Goal: Task Accomplishment & Management: Manage account settings

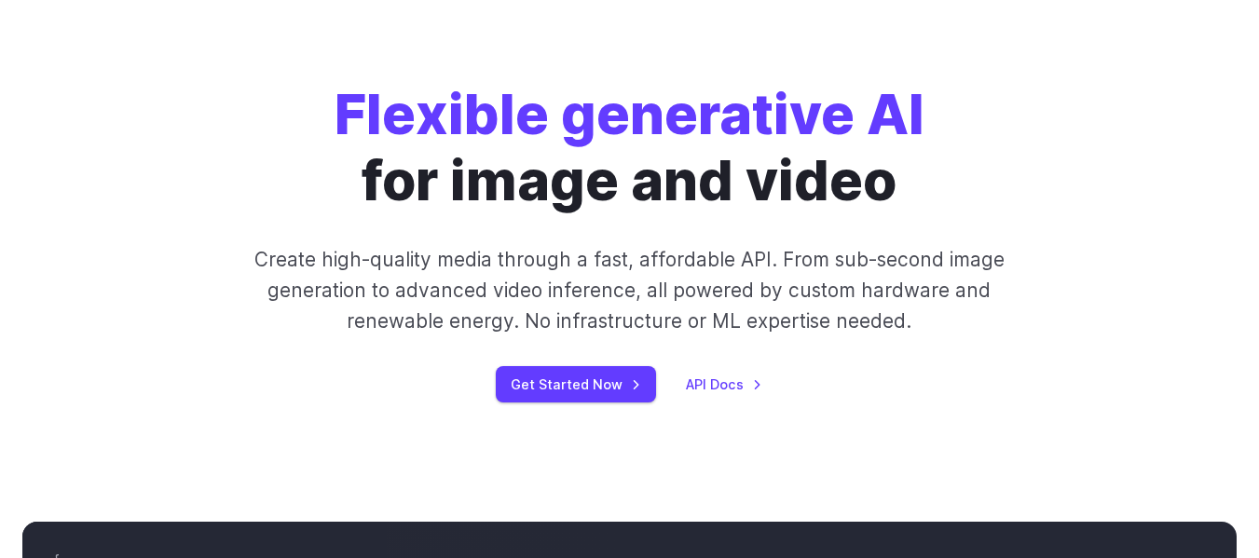
scroll to position [186, 0]
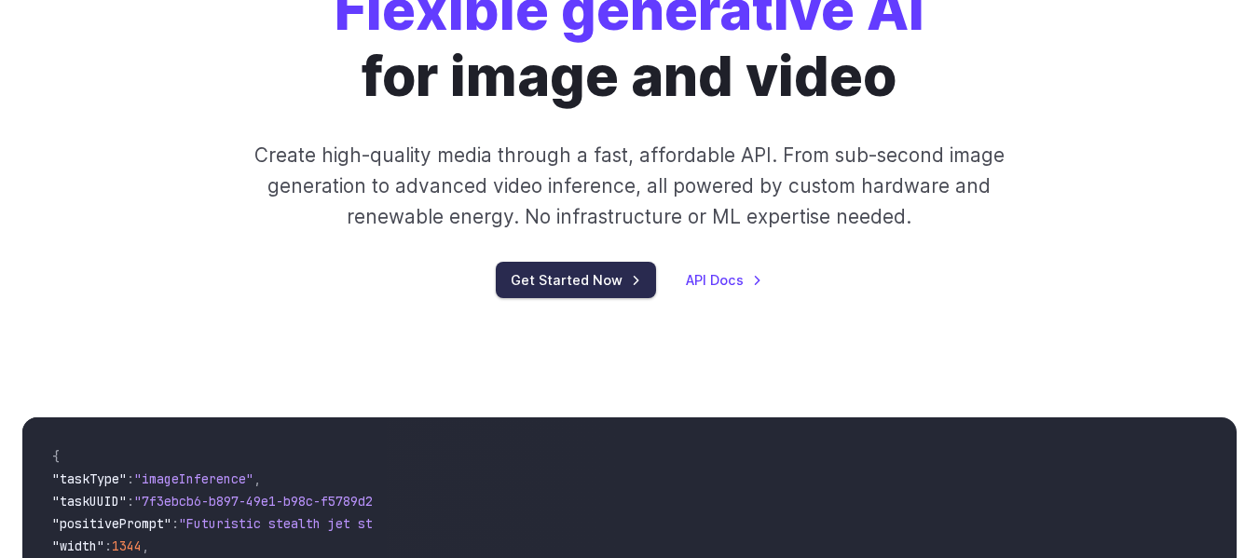
click at [592, 285] on link "Get Started Now" at bounding box center [576, 280] width 160 height 36
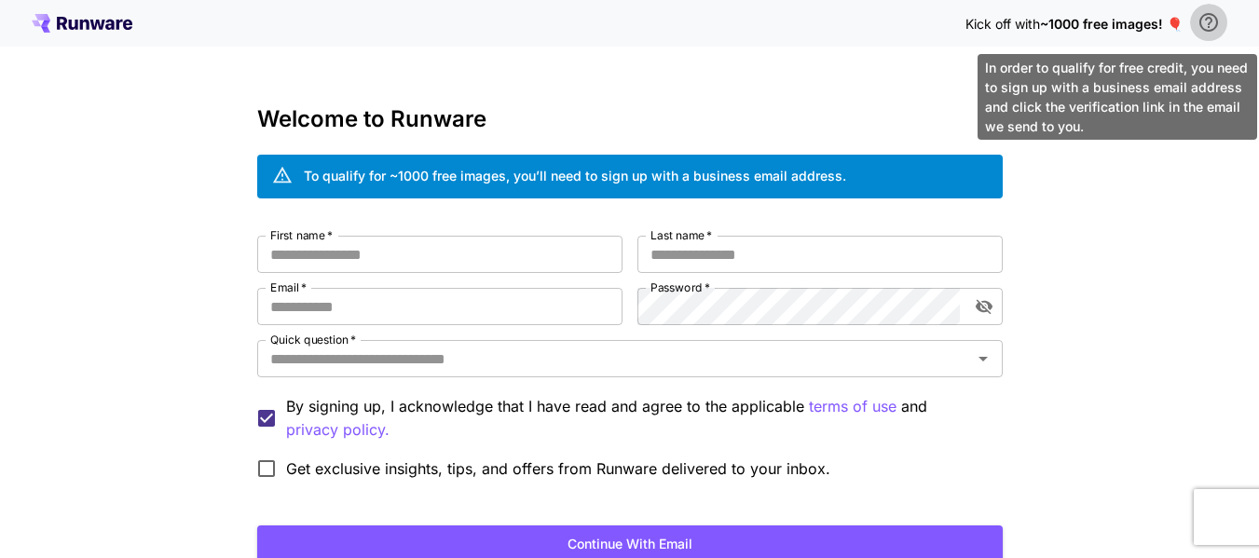
click at [1213, 35] on button "\a In order to qualify for free credit, you need to sign up with a business ema…" at bounding box center [1208, 22] width 37 height 37
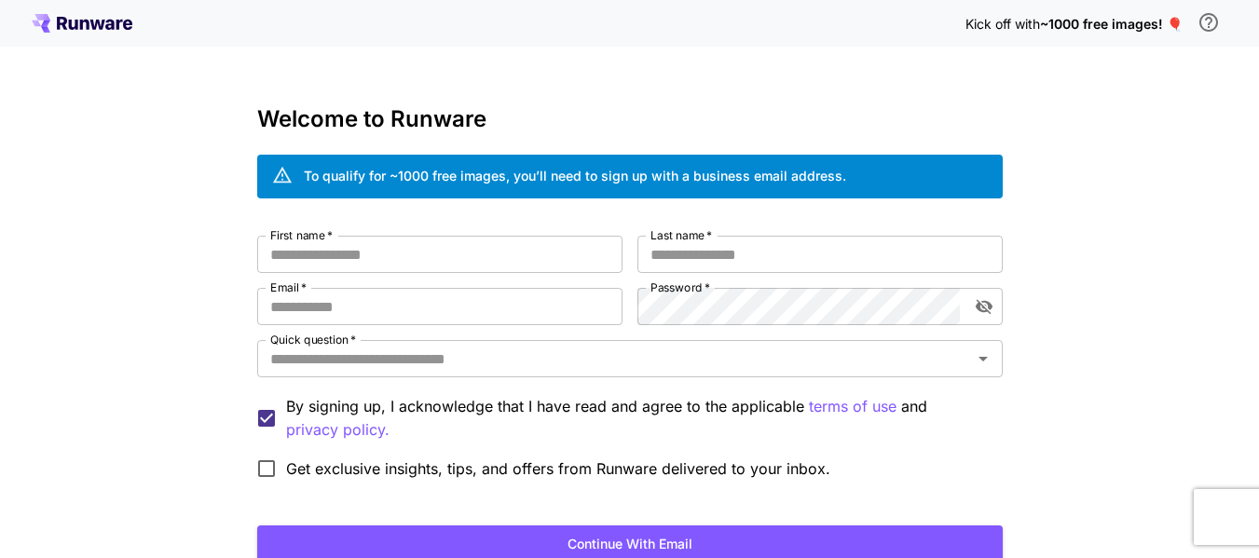
click at [65, 22] on icon at bounding box center [62, 23] width 10 height 13
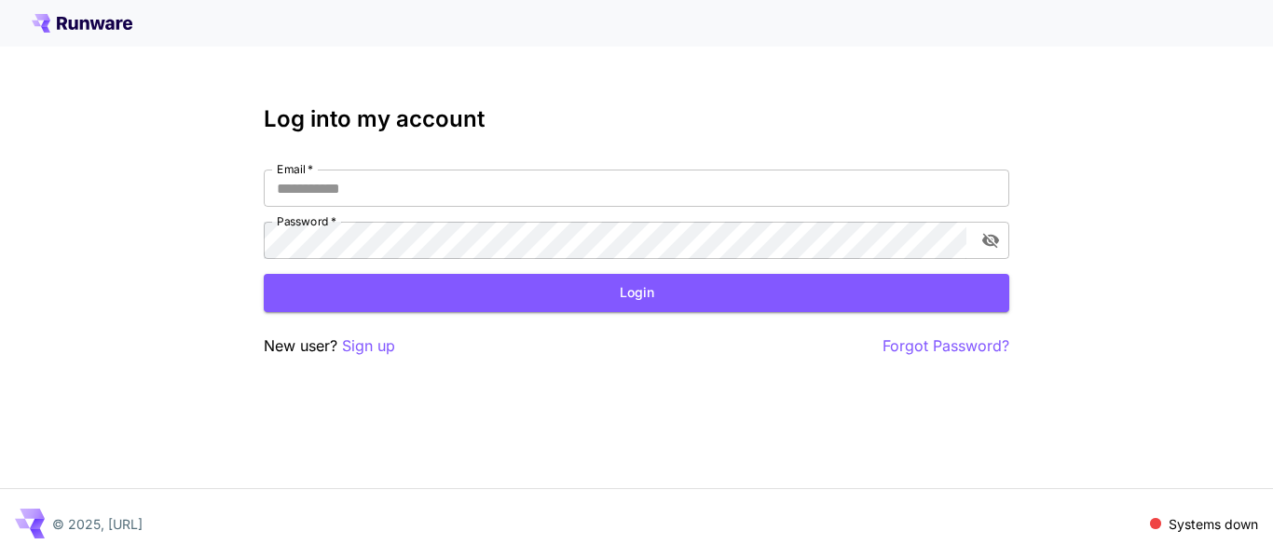
click at [65, 22] on icon at bounding box center [62, 23] width 10 height 13
click at [352, 344] on p "Sign up" at bounding box center [368, 346] width 53 height 23
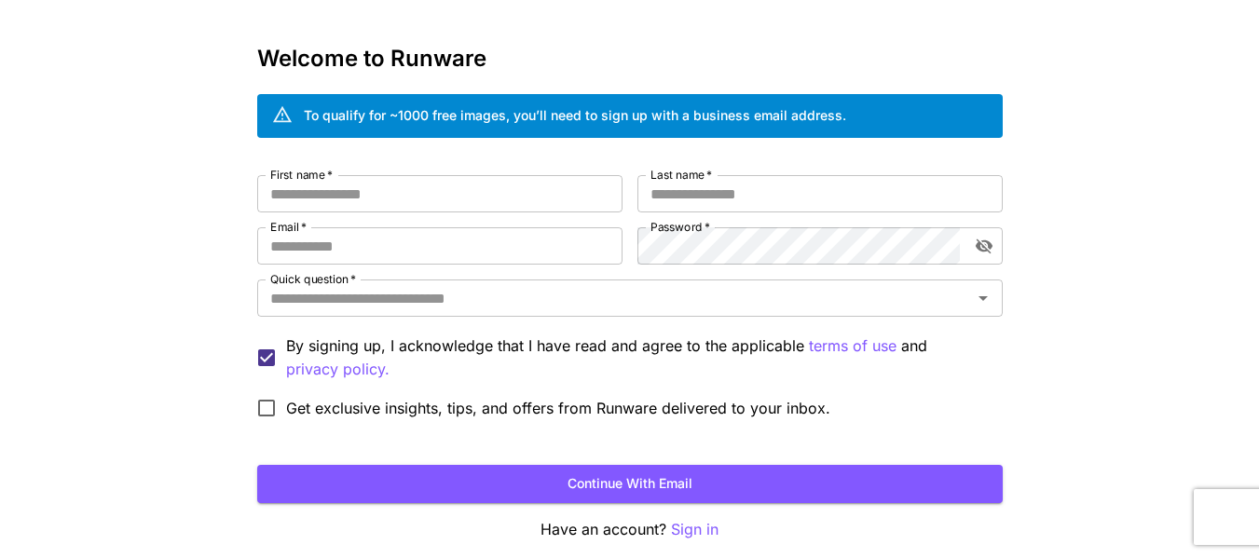
scroll to position [144, 0]
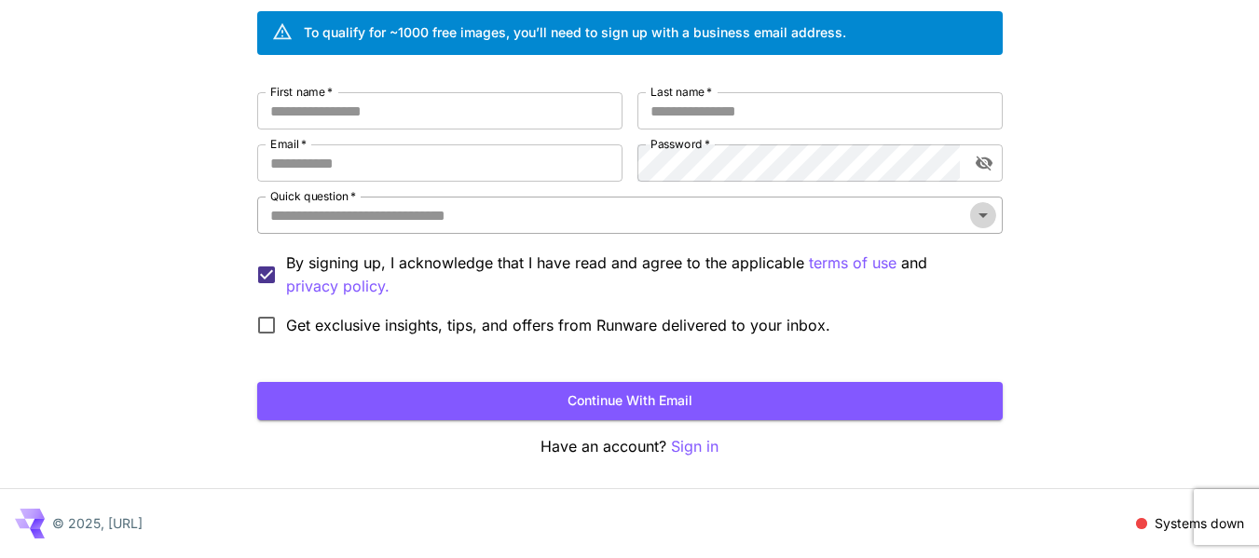
click at [986, 218] on icon "Open" at bounding box center [983, 215] width 22 height 22
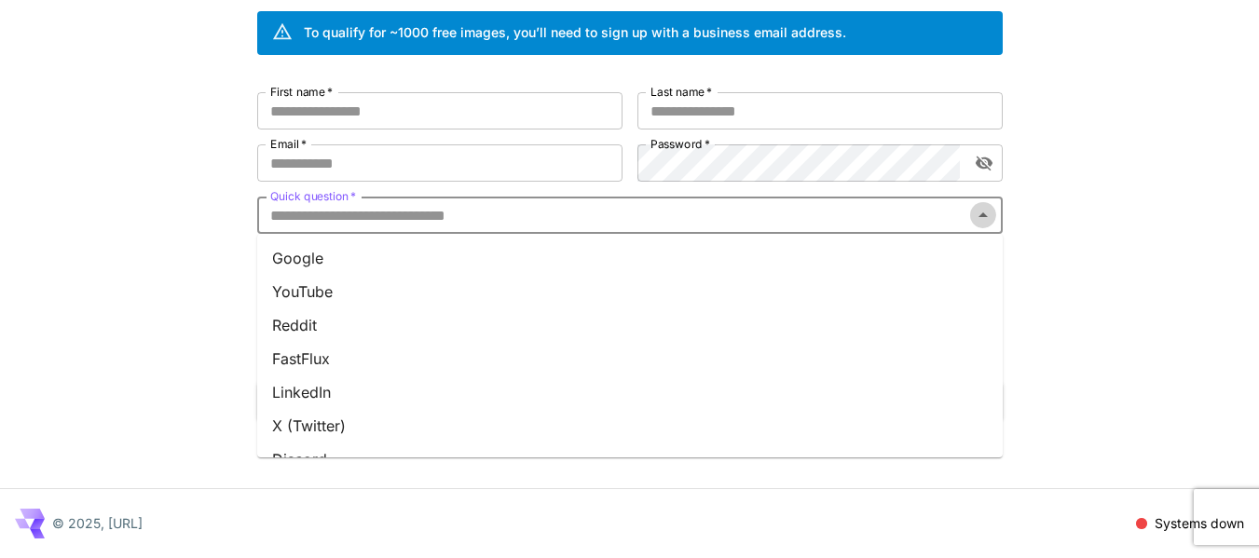
click at [986, 218] on icon "Close" at bounding box center [983, 215] width 22 height 22
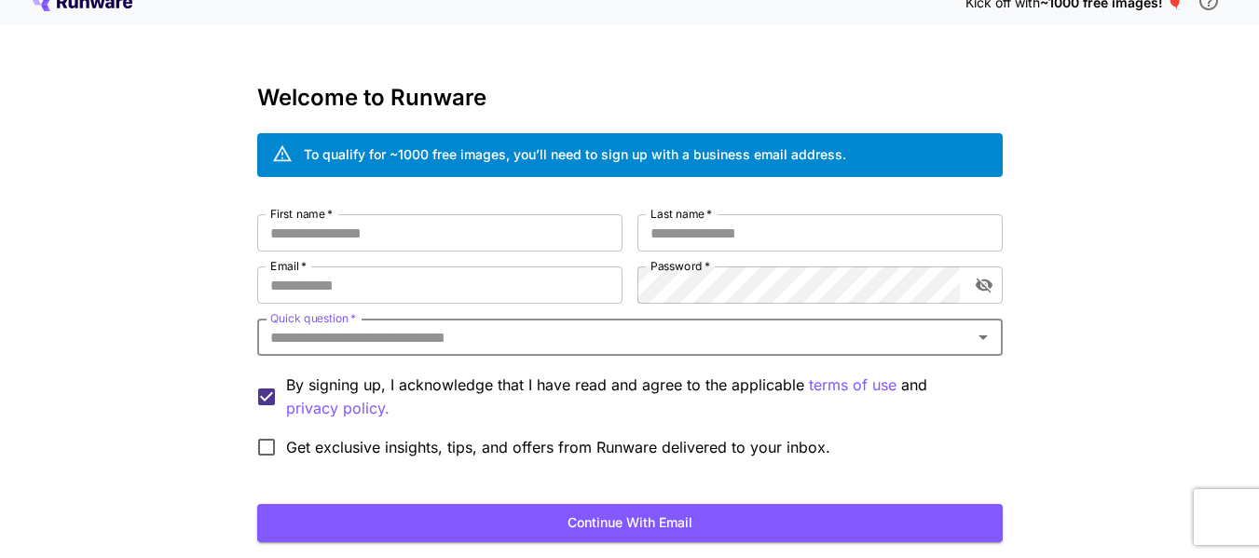
scroll to position [0, 0]
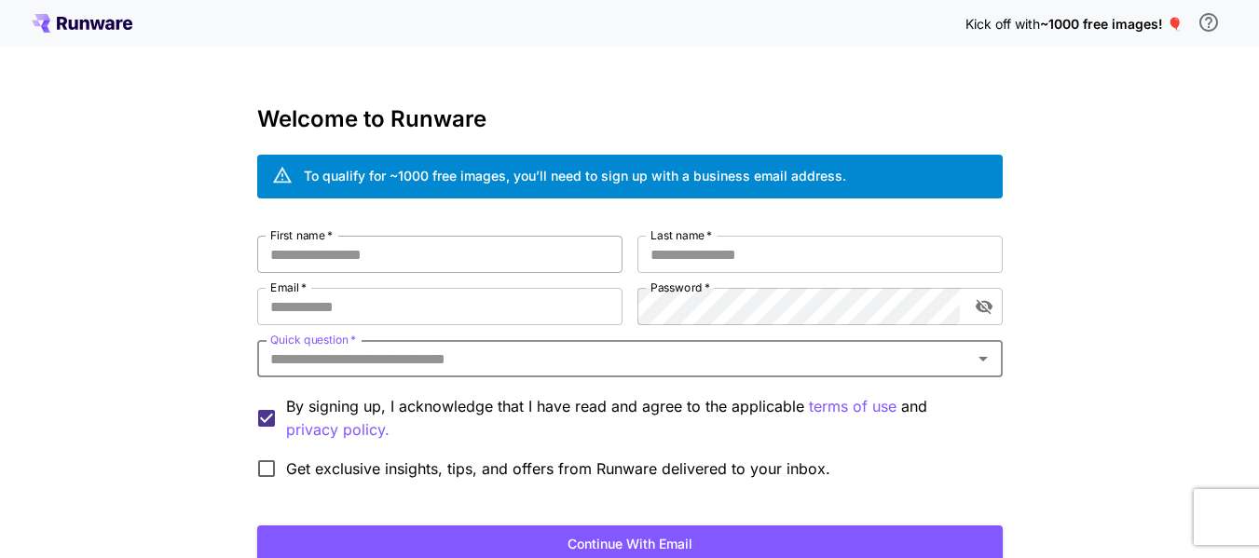
click at [328, 268] on input "First name   *" at bounding box center [439, 254] width 365 height 37
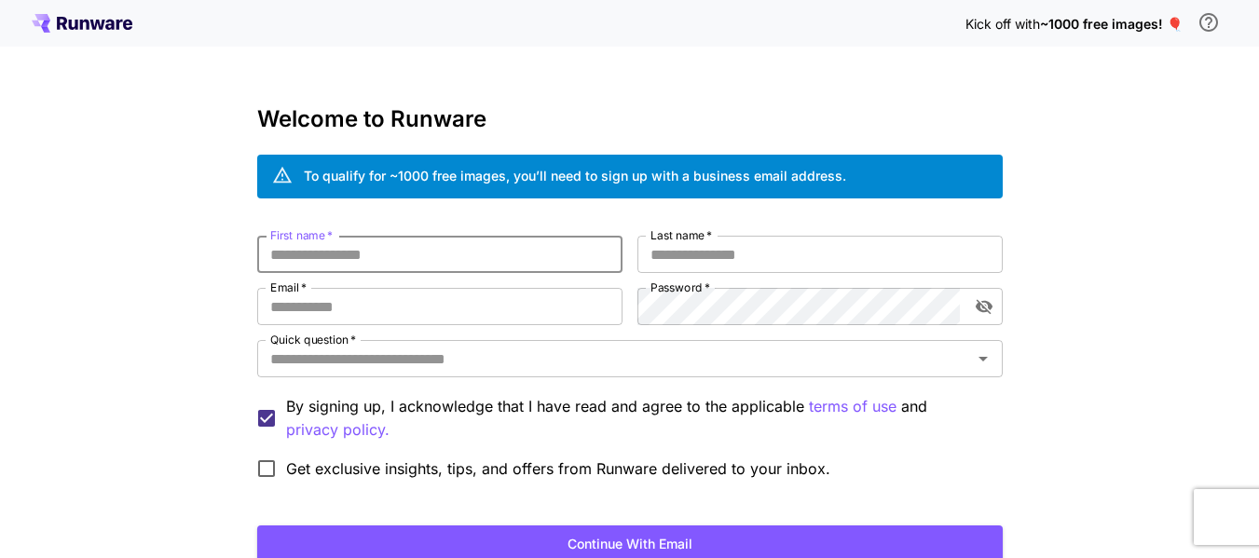
click at [333, 257] on input "First name   *" at bounding box center [439, 254] width 365 height 37
click at [309, 257] on input "*******" at bounding box center [439, 254] width 365 height 37
type input "********"
click at [737, 256] on input "Last name   *" at bounding box center [820, 254] width 365 height 37
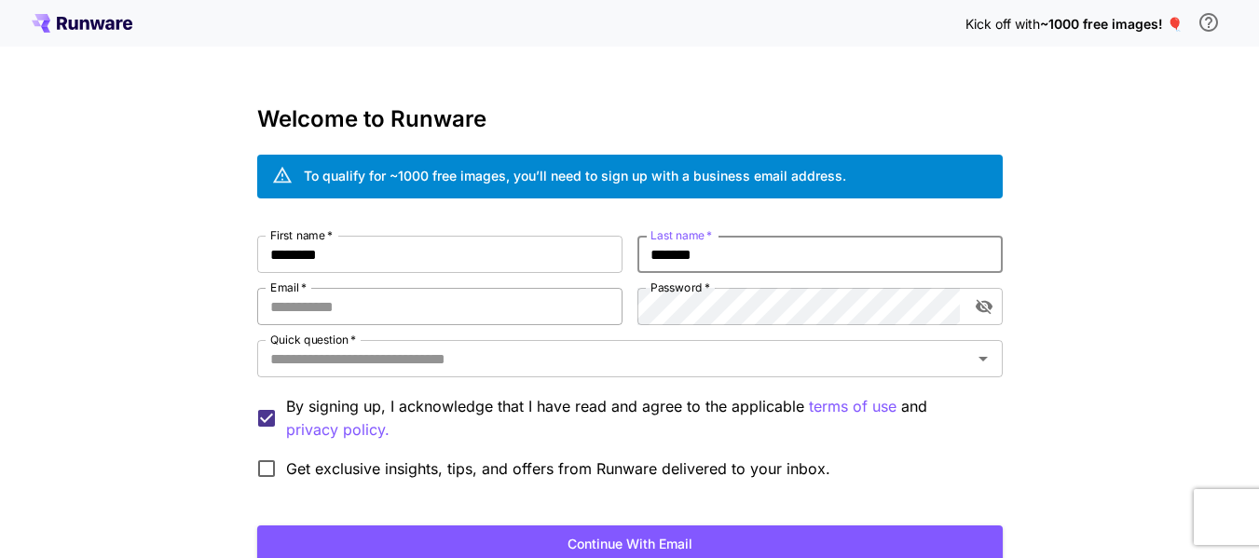
type input "*******"
click at [375, 308] on input "Email   *" at bounding box center [439, 306] width 365 height 37
type input "**********"
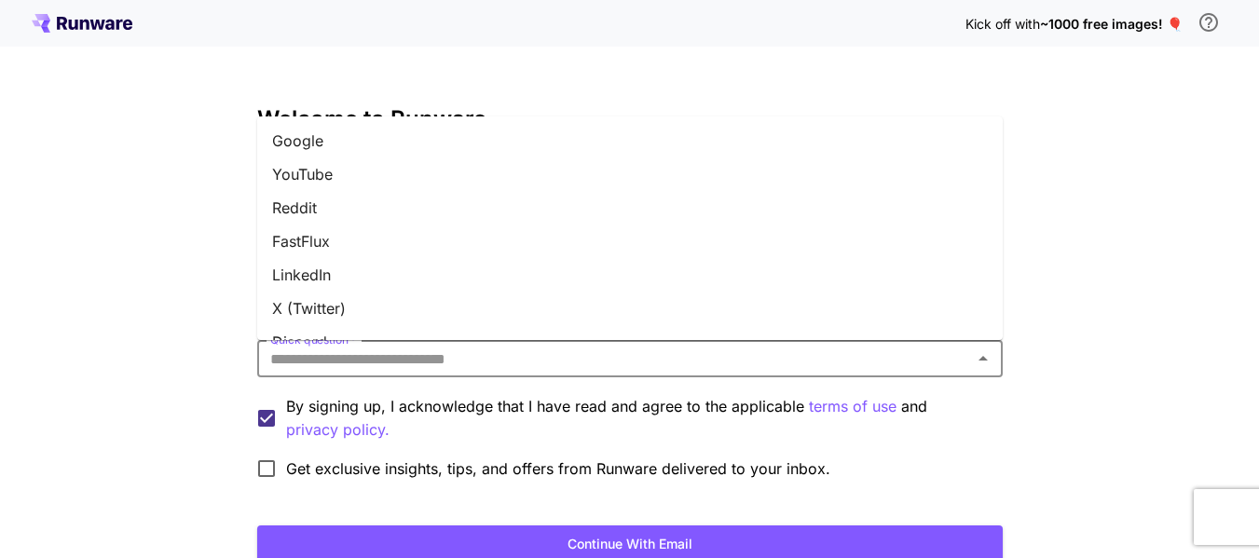
click at [436, 366] on input "Quick question   *" at bounding box center [615, 359] width 704 height 26
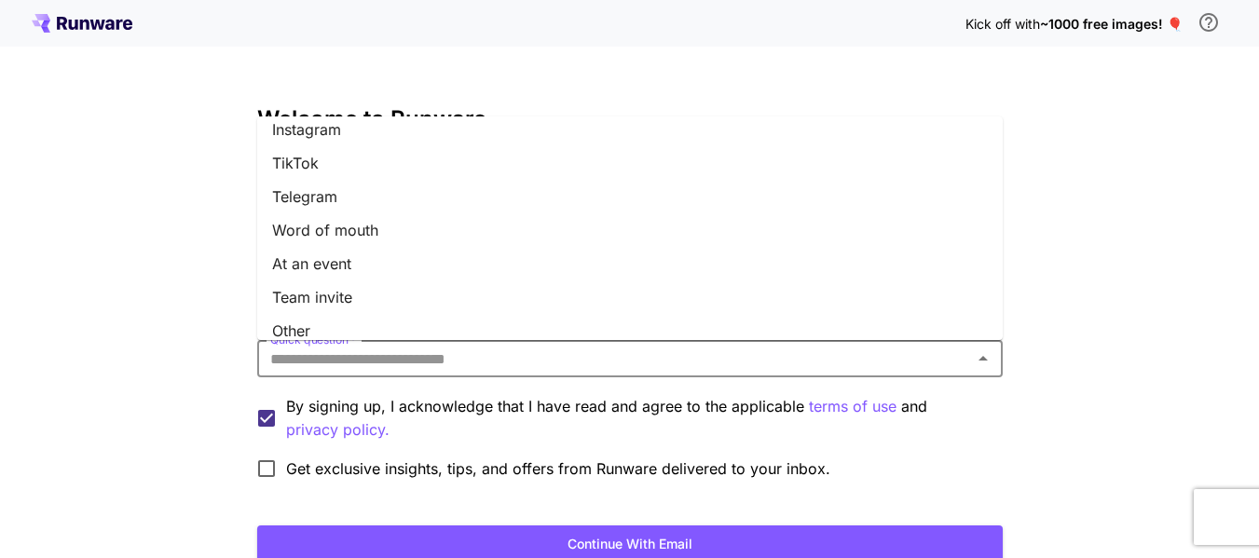
scroll to position [295, 0]
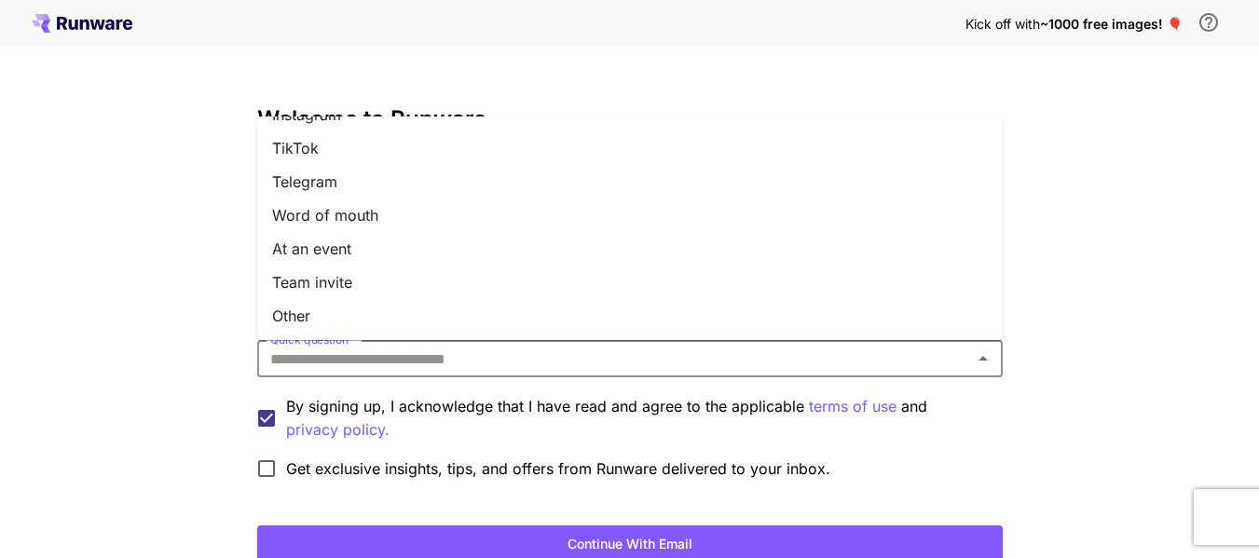
click at [412, 321] on li "Other" at bounding box center [630, 316] width 746 height 34
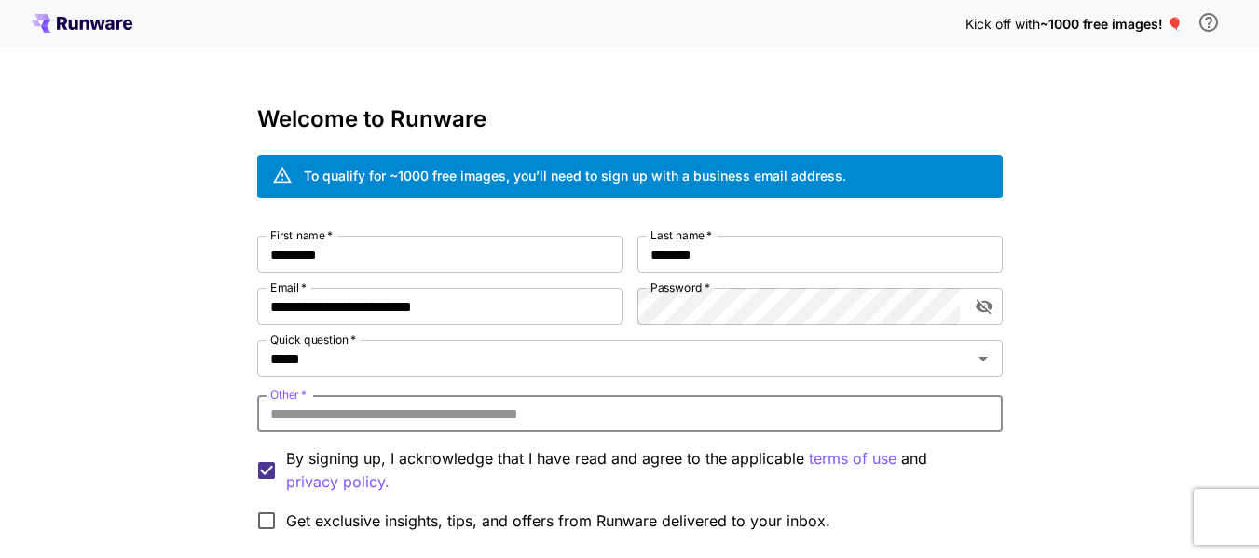
click at [450, 420] on input "Other   *" at bounding box center [630, 413] width 746 height 37
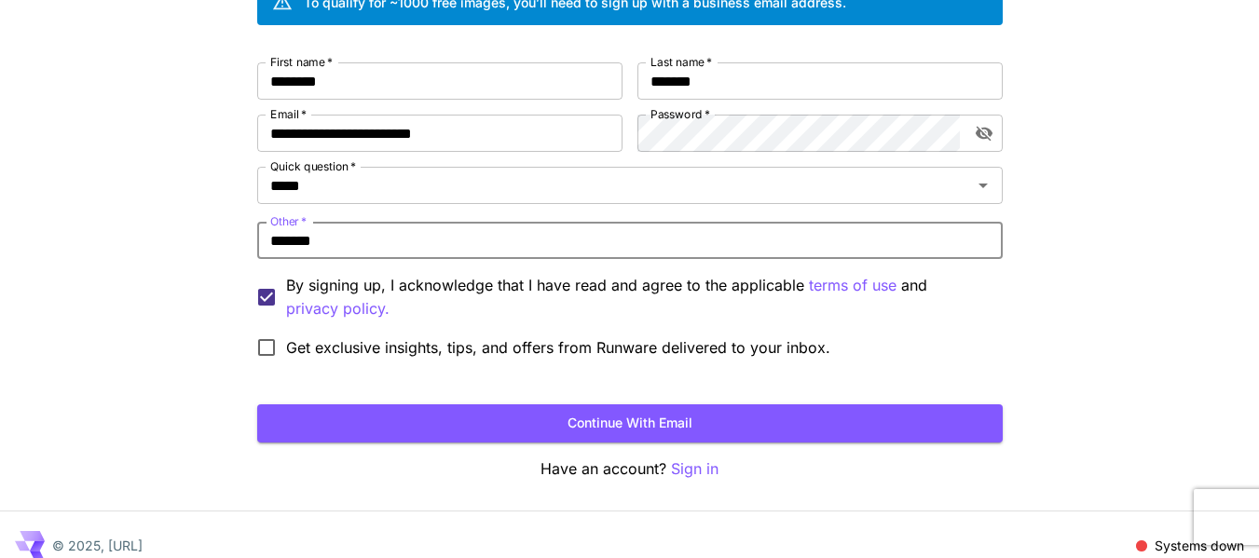
scroll to position [186, 0]
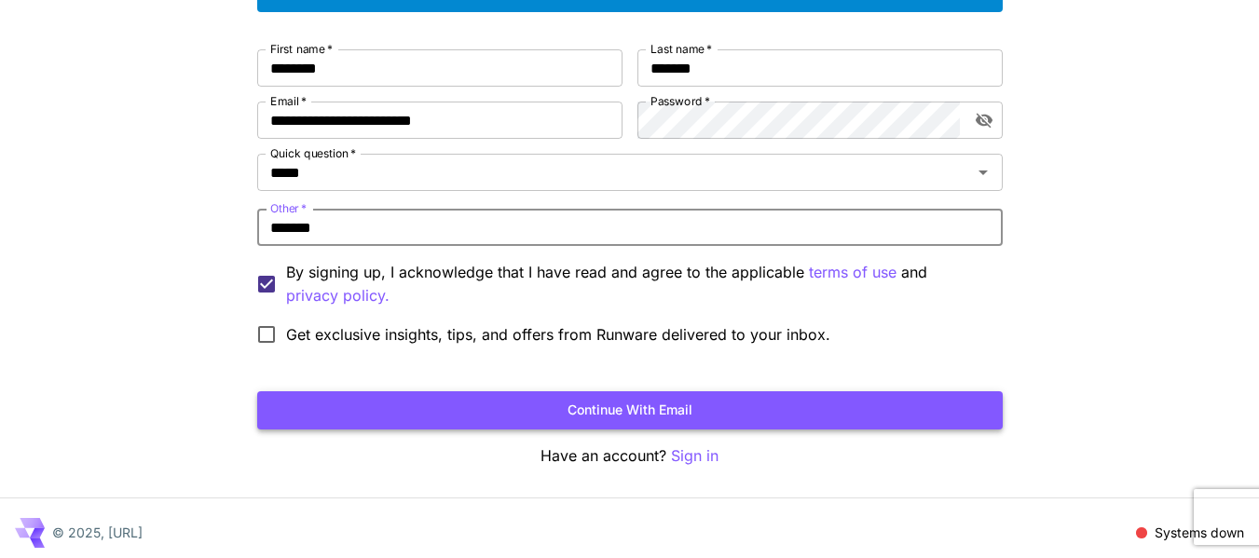
type input "*******"
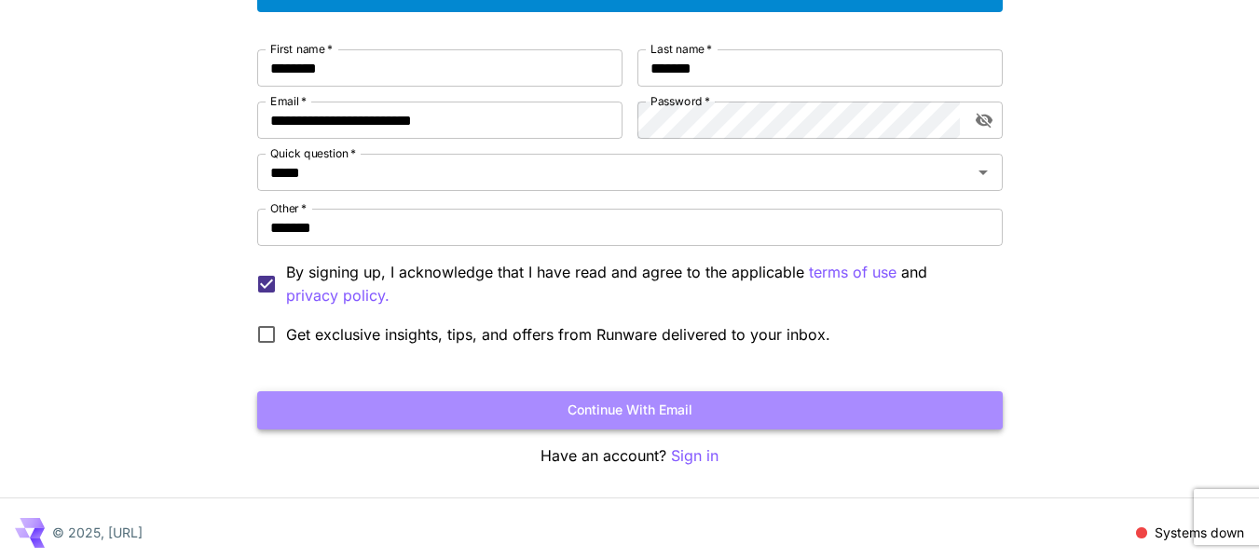
click at [516, 407] on button "Continue with email" at bounding box center [630, 411] width 746 height 38
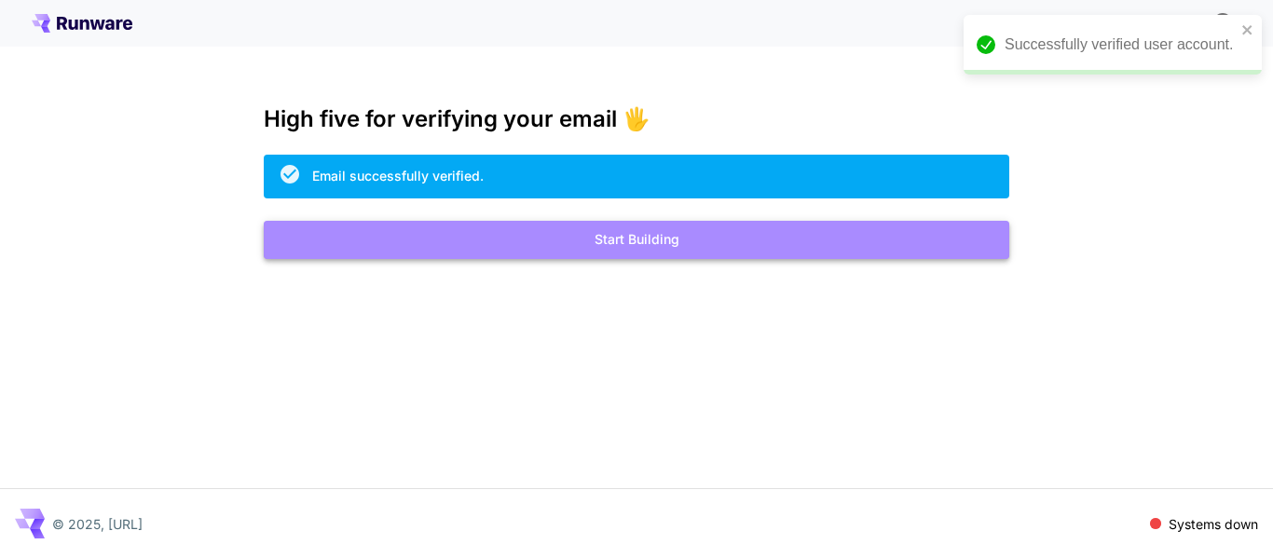
click at [689, 239] on button "Start Building" at bounding box center [637, 240] width 746 height 38
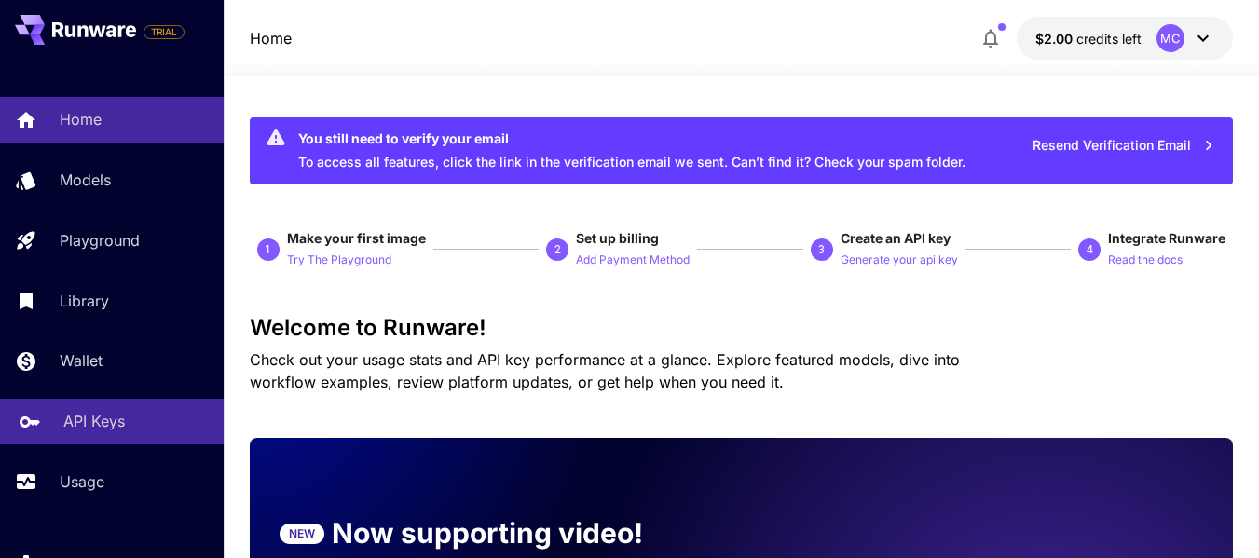
click at [123, 419] on p "API Keys" at bounding box center [94, 421] width 62 height 22
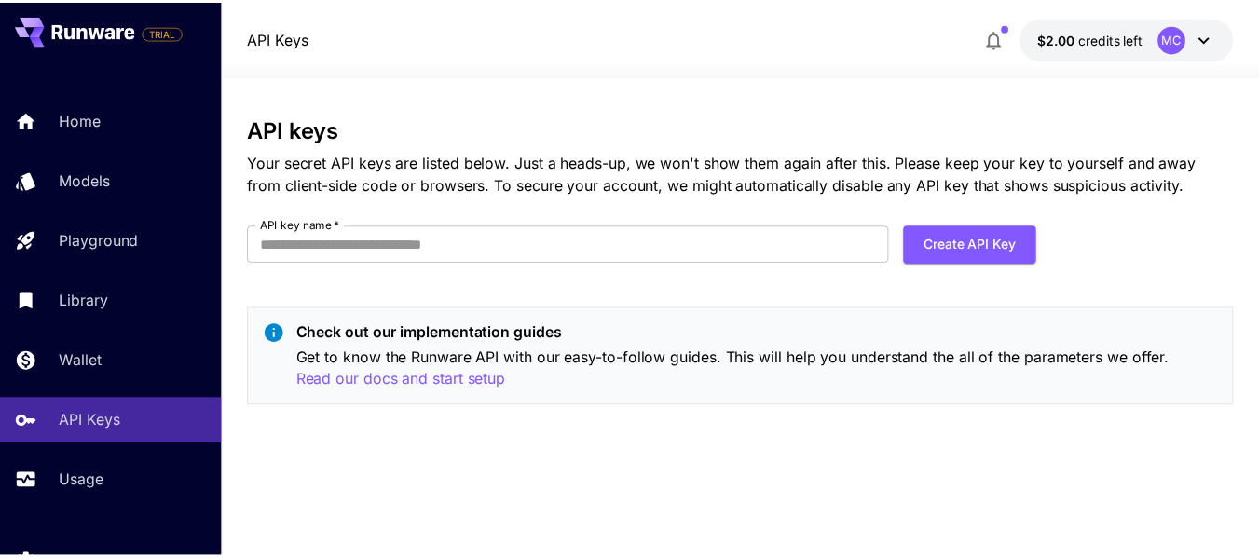
scroll to position [93, 0]
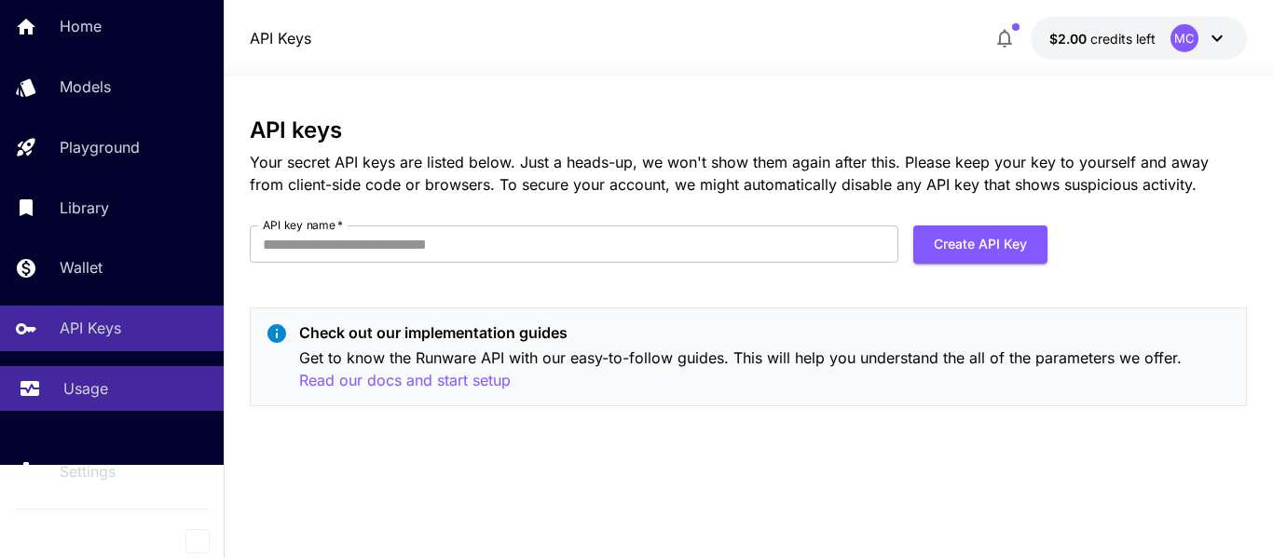
click at [113, 391] on div "Usage" at bounding box center [135, 389] width 145 height 22
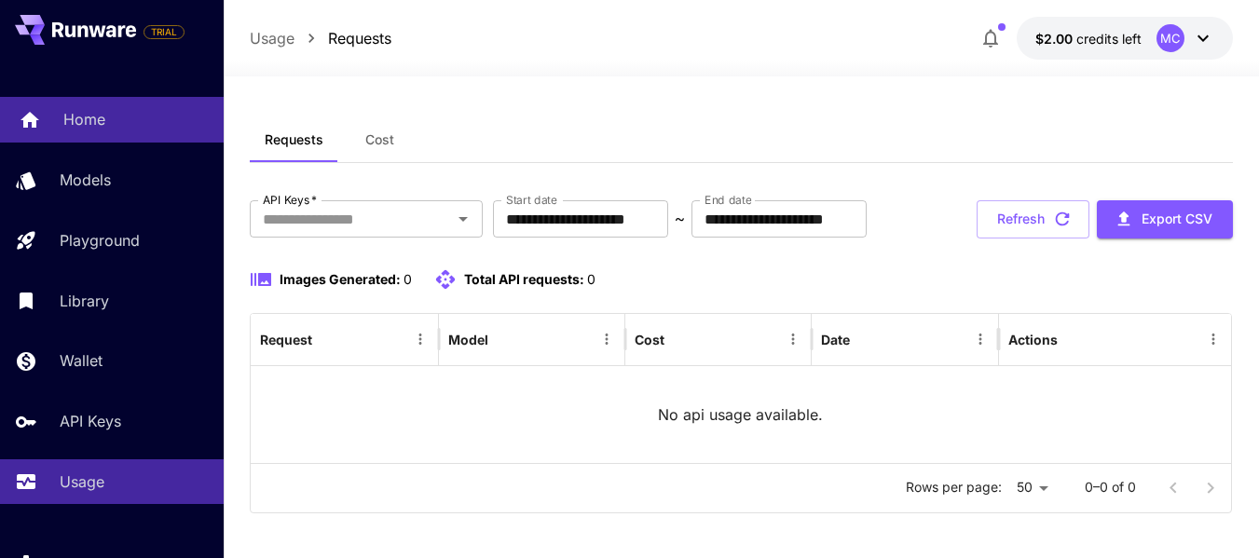
click at [103, 136] on link "Home" at bounding box center [112, 120] width 224 height 46
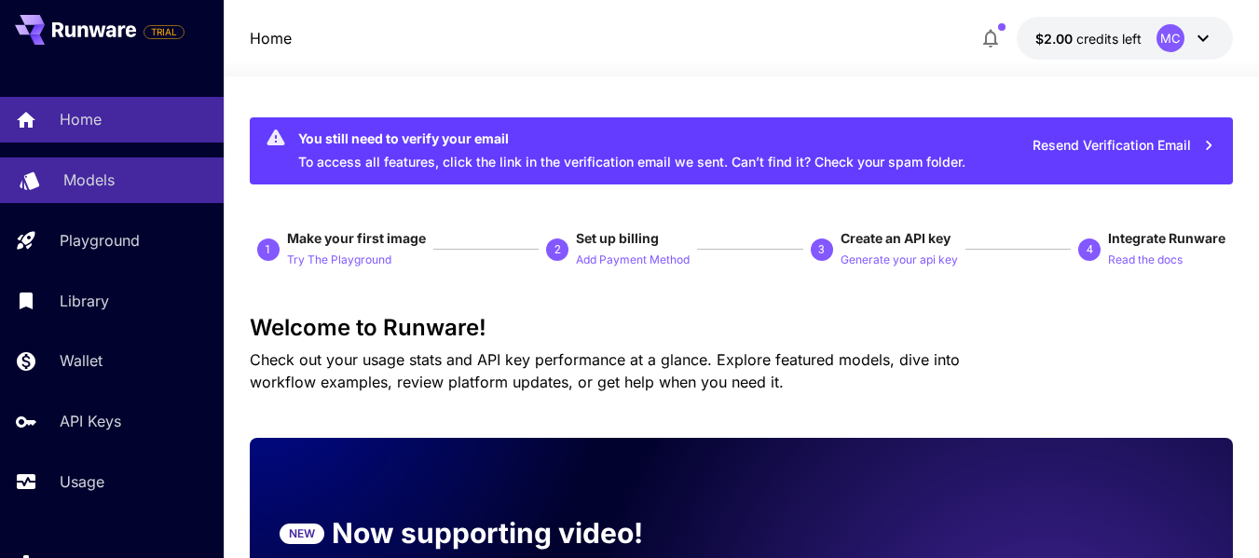
click at [97, 186] on p "Models" at bounding box center [88, 180] width 51 height 22
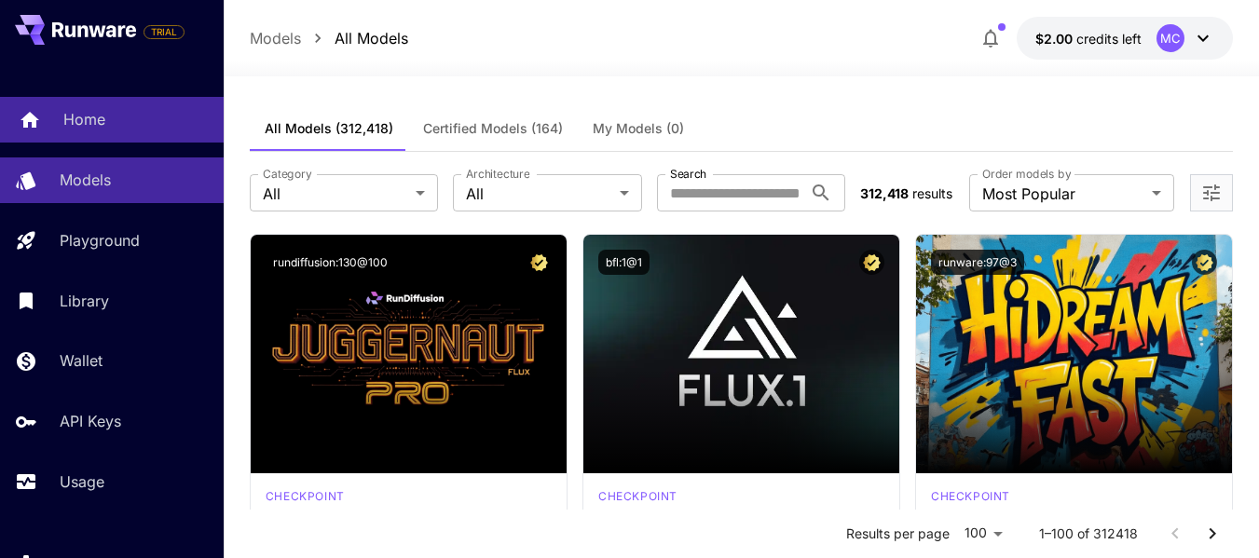
click at [113, 120] on div "Home" at bounding box center [135, 119] width 145 height 22
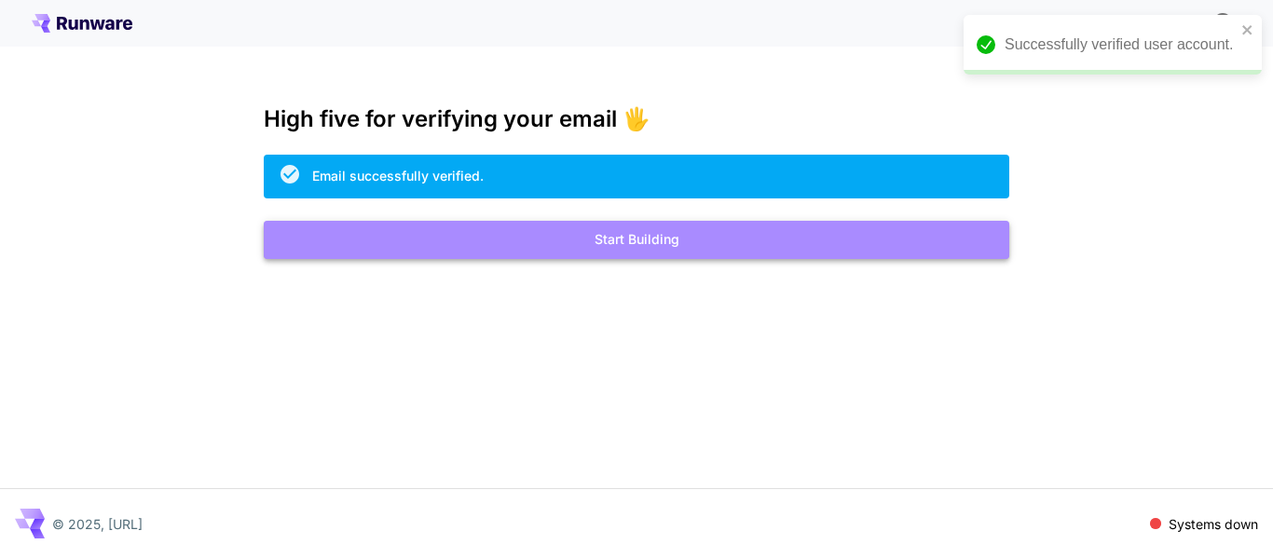
click at [631, 241] on button "Start Building" at bounding box center [637, 240] width 746 height 38
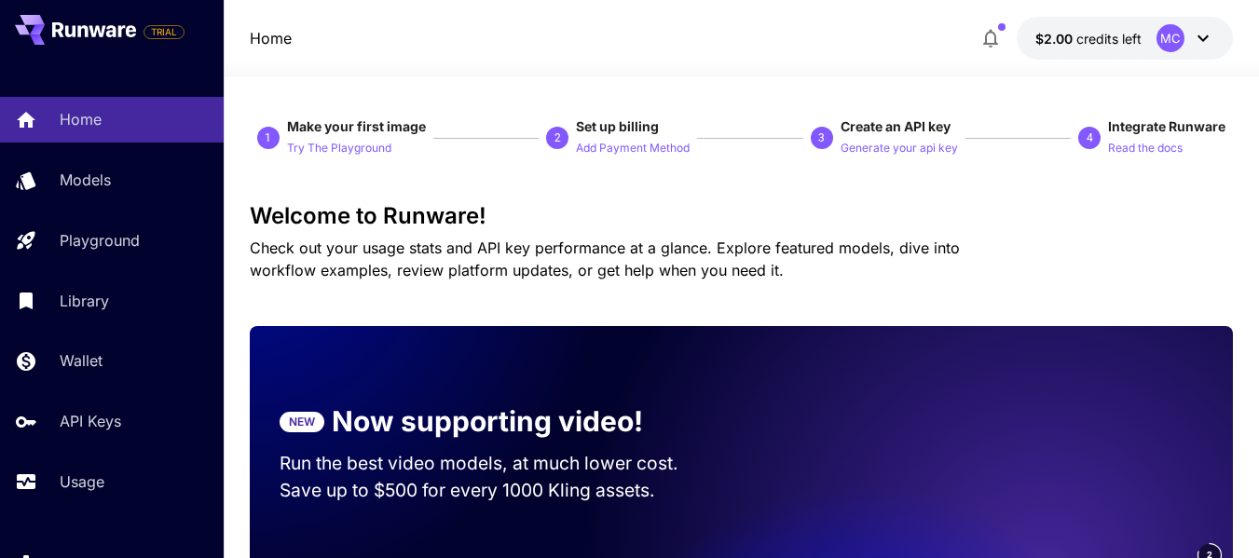
click at [1188, 48] on div "MC" at bounding box center [1186, 38] width 58 height 28
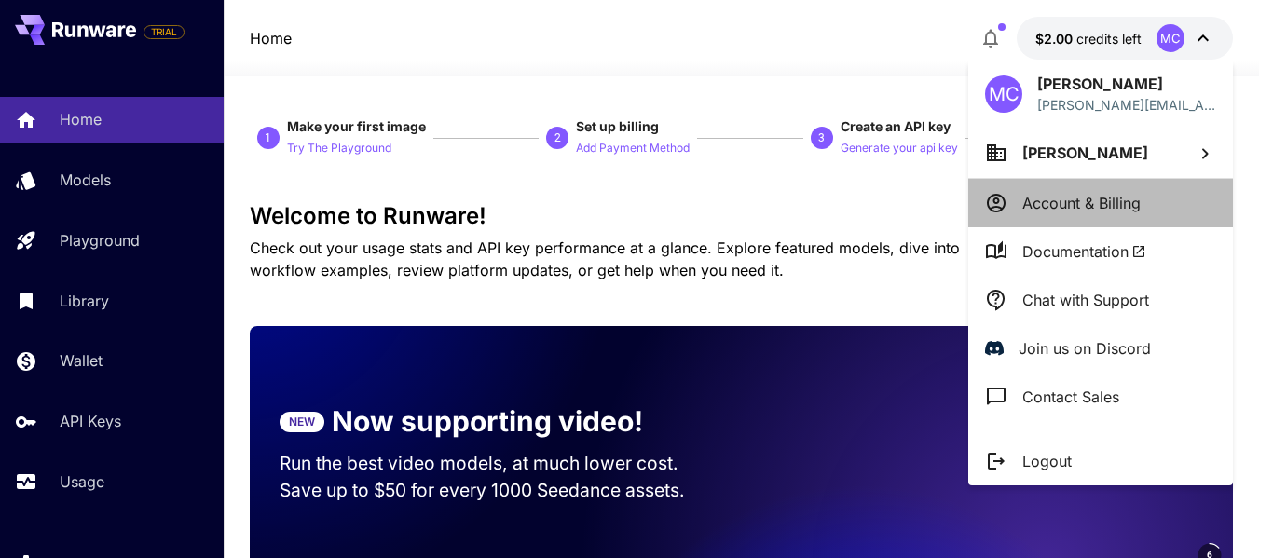
click at [1053, 203] on p "Account & Billing" at bounding box center [1082, 203] width 118 height 22
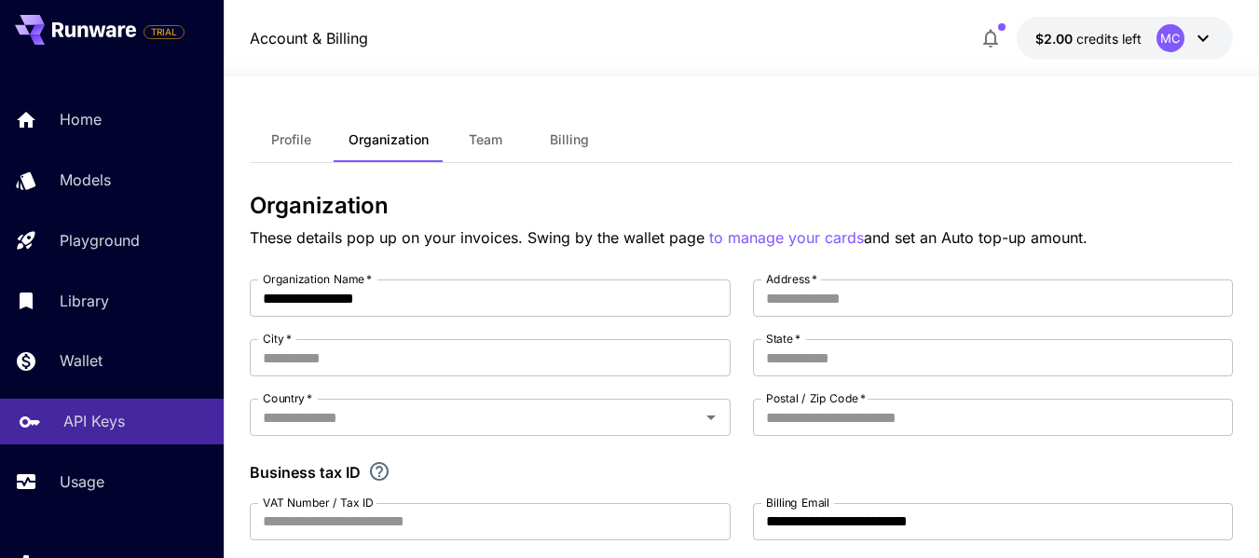
click at [105, 427] on p "API Keys" at bounding box center [94, 421] width 62 height 22
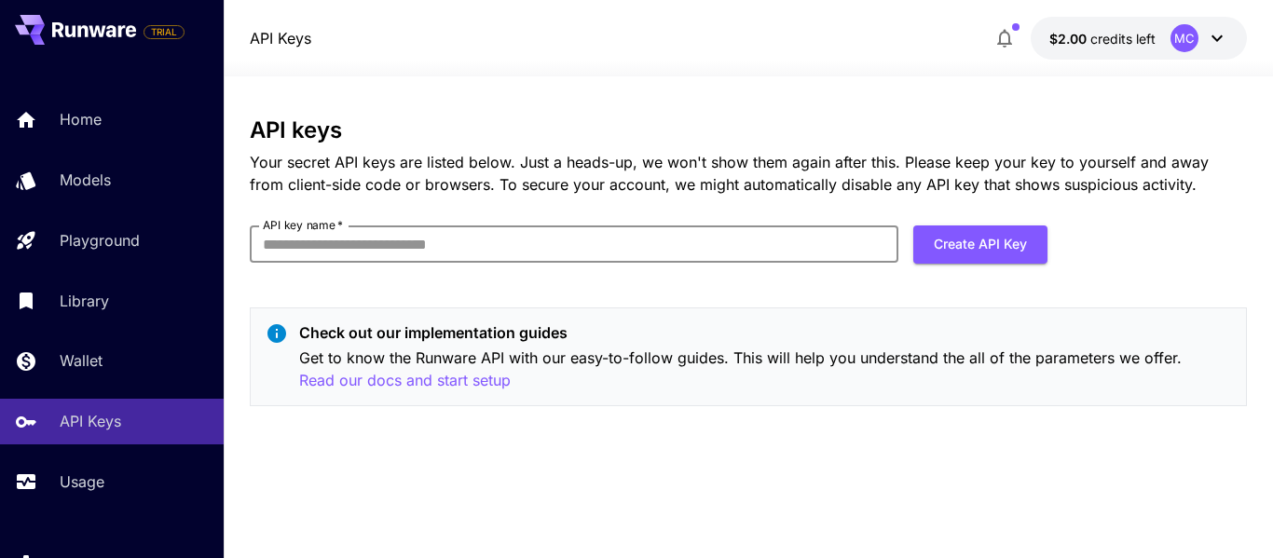
click at [694, 243] on input "API key name   *" at bounding box center [574, 244] width 649 height 37
type input "*******"
click at [1047, 250] on button "Create API Key" at bounding box center [981, 245] width 134 height 38
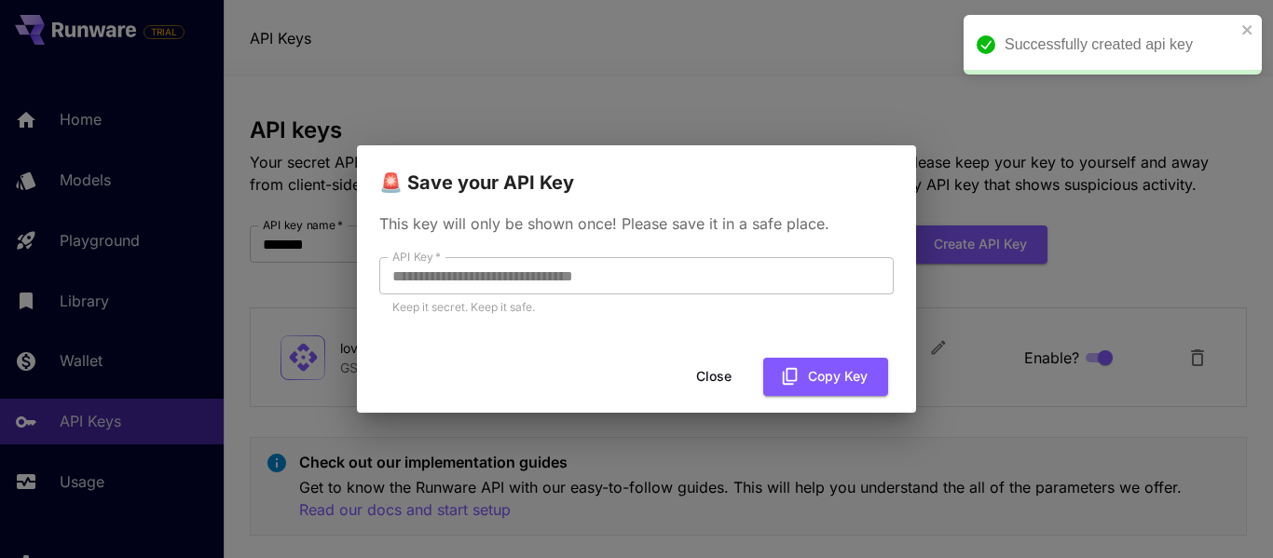
click at [339, 287] on div "**********" at bounding box center [636, 279] width 1273 height 558
